Goal: Navigation & Orientation: Go to known website

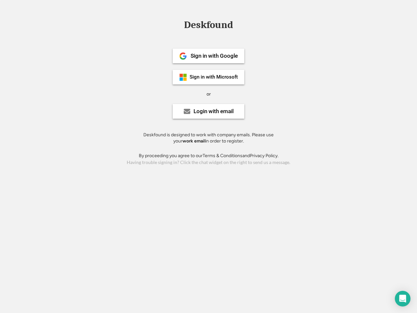
click at [209, 93] on div "or" at bounding box center [209, 94] width 4 height 7
click at [209, 26] on div "Deskfound" at bounding box center [208, 25] width 55 height 10
click at [178, 24] on div "Deskfound" at bounding box center [208, 26] width 417 height 12
click at [209, 26] on div "Deskfound" at bounding box center [208, 25] width 55 height 10
click at [209, 94] on div "or" at bounding box center [209, 94] width 4 height 7
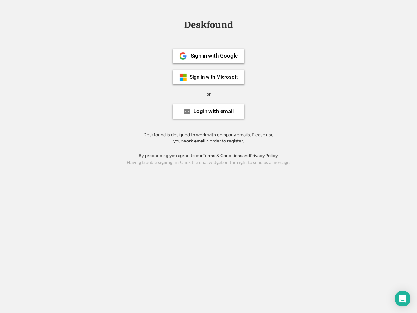
click at [209, 56] on div "Sign in with Google" at bounding box center [214, 56] width 47 height 6
click at [214, 56] on div "Sign in with Google" at bounding box center [214, 56] width 47 height 6
click at [183, 56] on img at bounding box center [183, 56] width 8 height 8
click at [209, 77] on div "Sign in with Microsoft" at bounding box center [214, 77] width 48 height 5
click at [214, 77] on div "Sign in with Microsoft" at bounding box center [214, 77] width 48 height 5
